Goal: Obtain resource: Download file/media

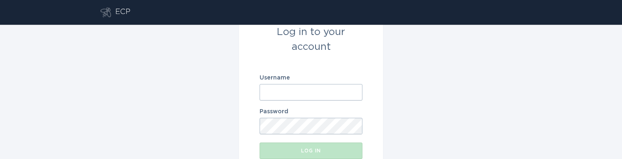
click at [335, 92] on input "Username" at bounding box center [311, 92] width 103 height 16
paste input "[EMAIL_ADDRESS][DOMAIN_NAME]"
type input "[EMAIL_ADDRESS][DOMAIN_NAME]"
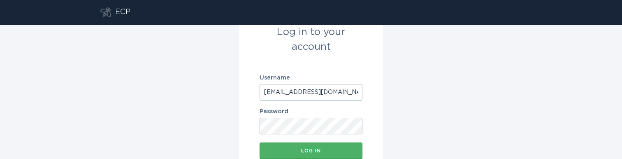
click at [284, 150] on div "Log in" at bounding box center [311, 150] width 95 height 5
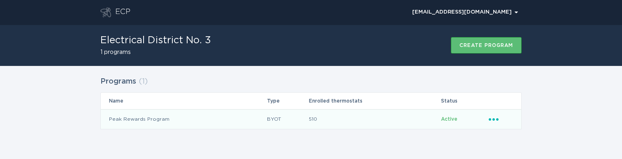
click at [491, 118] on icon "Popover menu" at bounding box center [494, 119] width 10 height 2
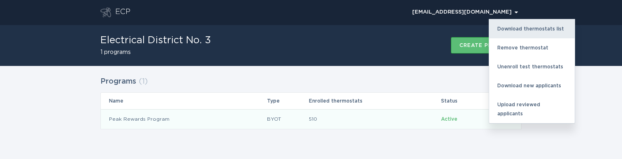
click at [525, 29] on div "Download thermostats list" at bounding box center [532, 28] width 86 height 19
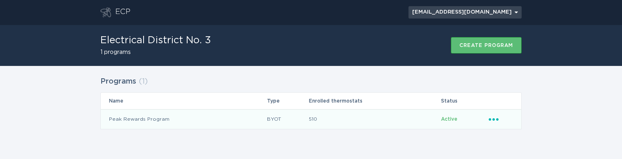
click at [521, 14] on button "[EMAIL_ADDRESS][DOMAIN_NAME] Chevron" at bounding box center [465, 12] width 113 height 12
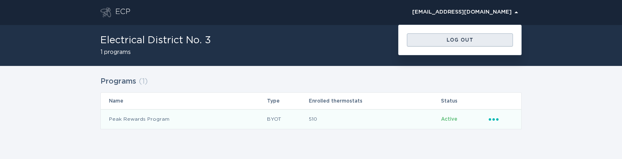
click at [499, 42] on div "Log out" at bounding box center [460, 39] width 98 height 5
